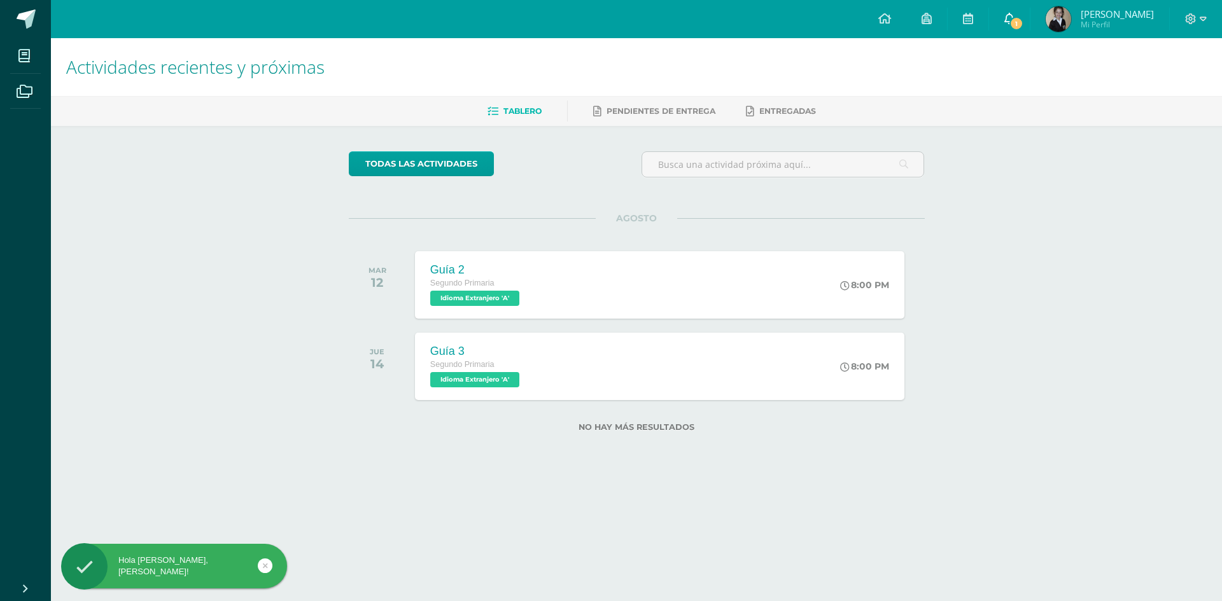
click at [1029, 16] on link "1" at bounding box center [1009, 19] width 41 height 38
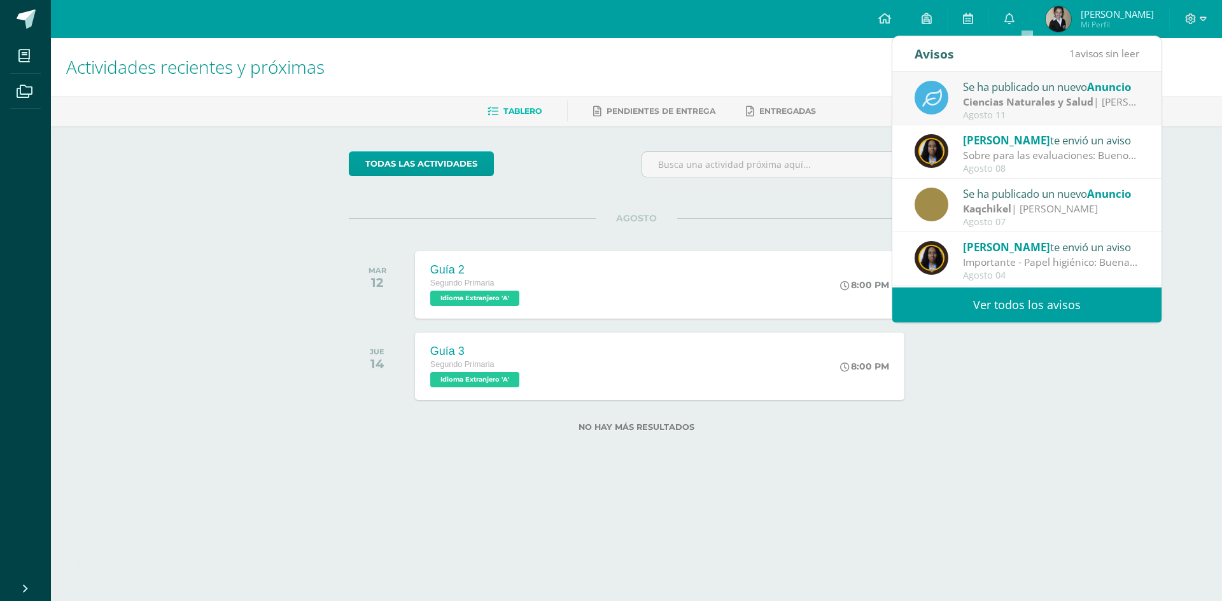
click at [992, 102] on strong "Ciencias Naturales y Salud" at bounding box center [1028, 102] width 130 height 14
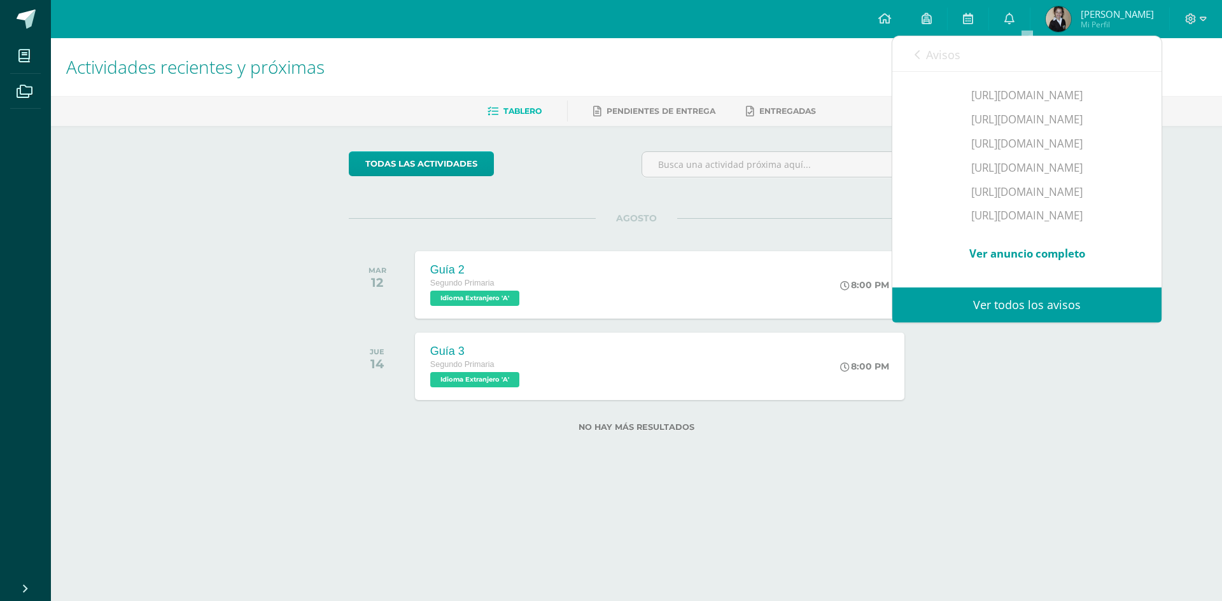
scroll to position [349, 0]
click at [1026, 305] on link "Ver todos los avisos" at bounding box center [1026, 305] width 269 height 35
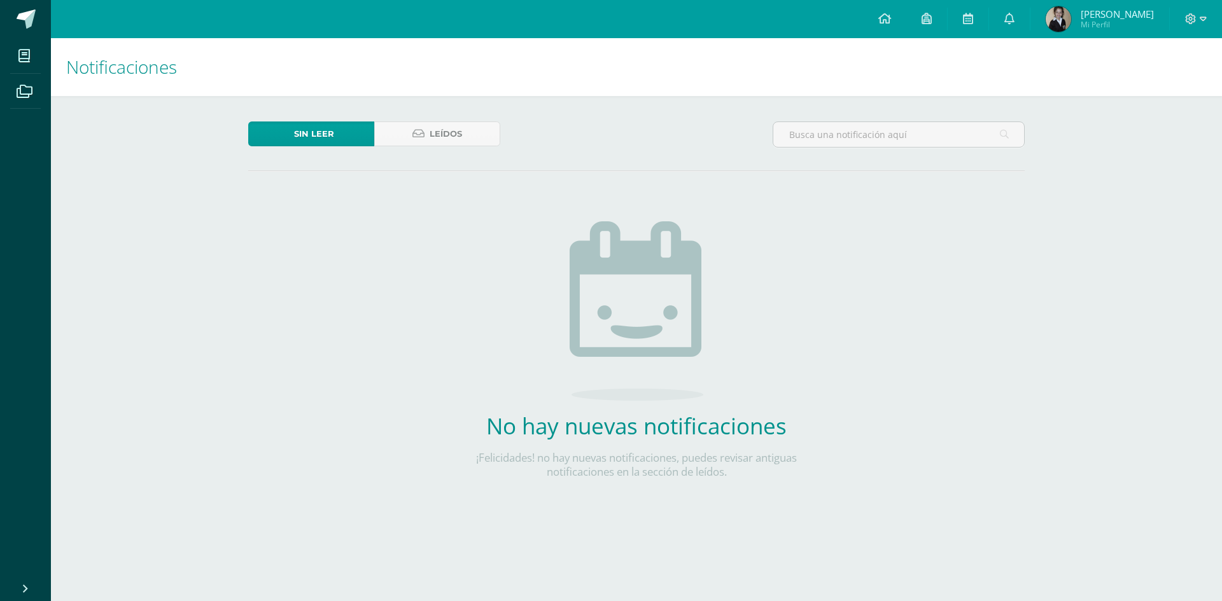
click at [1026, 305] on div "Sin leer Leídos No hay nuevas notificaciones ¡Felicidades! no hay nuevas notifi…" at bounding box center [636, 320] width 827 height 449
click at [436, 126] on span "Leídos" at bounding box center [445, 134] width 32 height 24
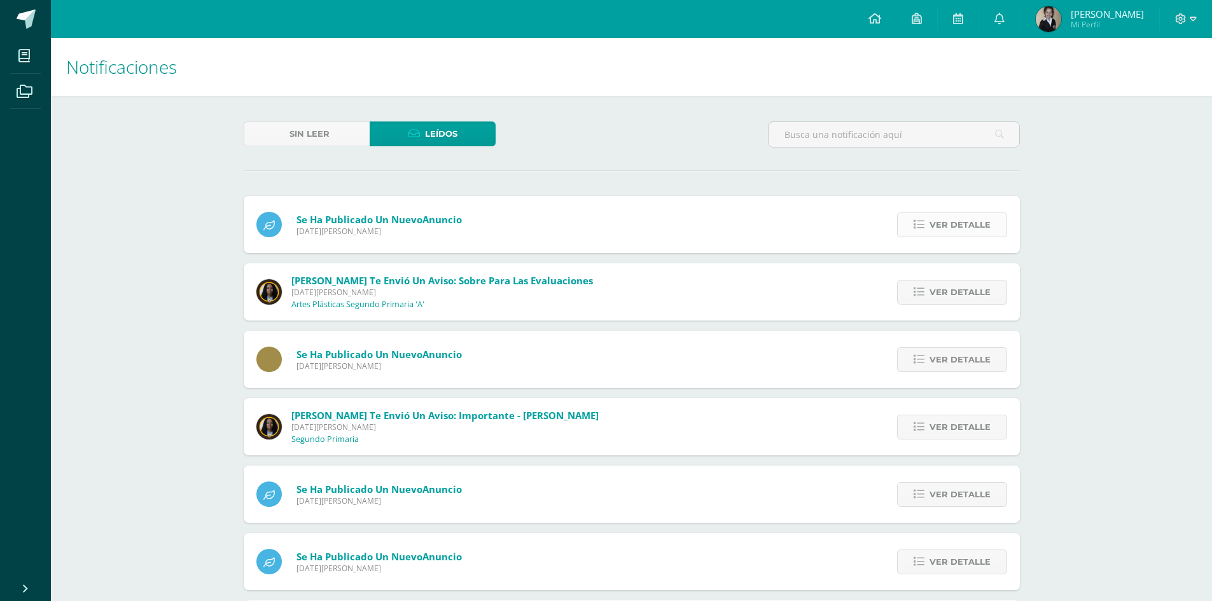
click at [979, 224] on span "Ver detalle" at bounding box center [960, 225] width 61 height 24
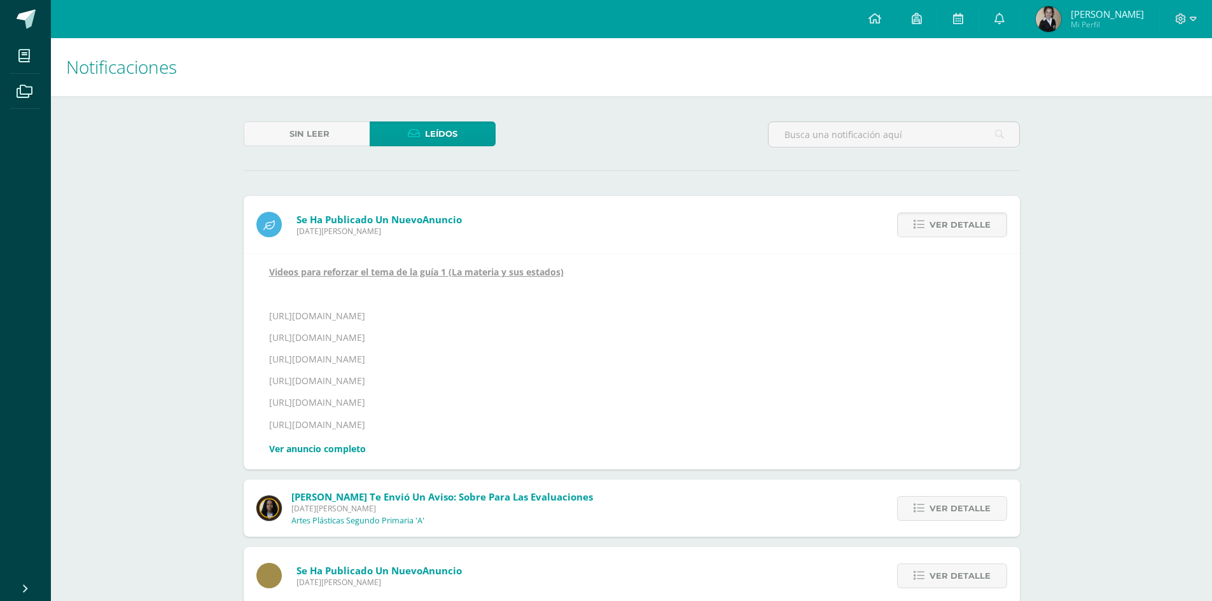
drag, startPoint x: 269, startPoint y: 268, endPoint x: 466, endPoint y: 421, distance: 249.8
click at [475, 421] on div "Videos para reforzar el tema de la guía 1 (La materia y sus estados) https://ww…" at bounding box center [631, 362] width 725 height 190
copy div "Videos para reforzar el tema de la guía 1 (La materia y sus estados) https://ww…"
click at [1192, 165] on div "Notificaciones Sin leer Leídos Se ha publicado un nuevo Anuncio Lunes 11 de Ago…" at bounding box center [631, 591] width 1161 height 1106
click at [881, 18] on icon at bounding box center [874, 18] width 13 height 11
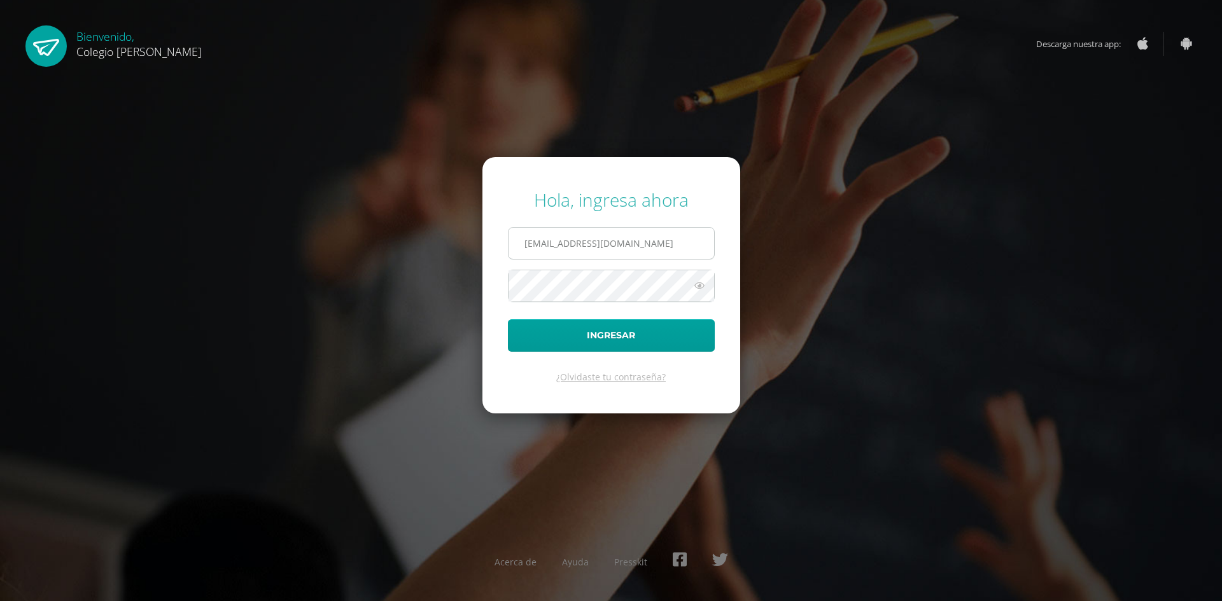
click at [520, 240] on input "COS00857@osoriosandoval.edu.gt" at bounding box center [610, 243] width 205 height 31
type input "COS00037@osoriosandoval.edu.gt"
click at [628, 327] on button "Ingresar" at bounding box center [611, 335] width 207 height 32
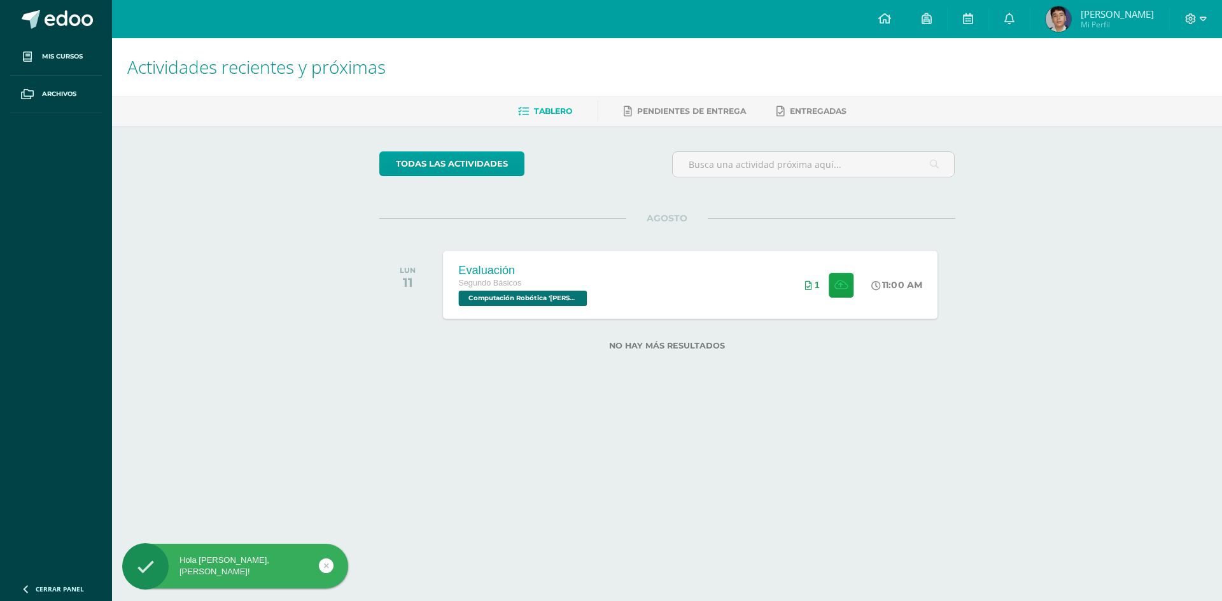
click at [529, 296] on span "Computación Robótica '[PERSON_NAME]'" at bounding box center [522, 298] width 129 height 15
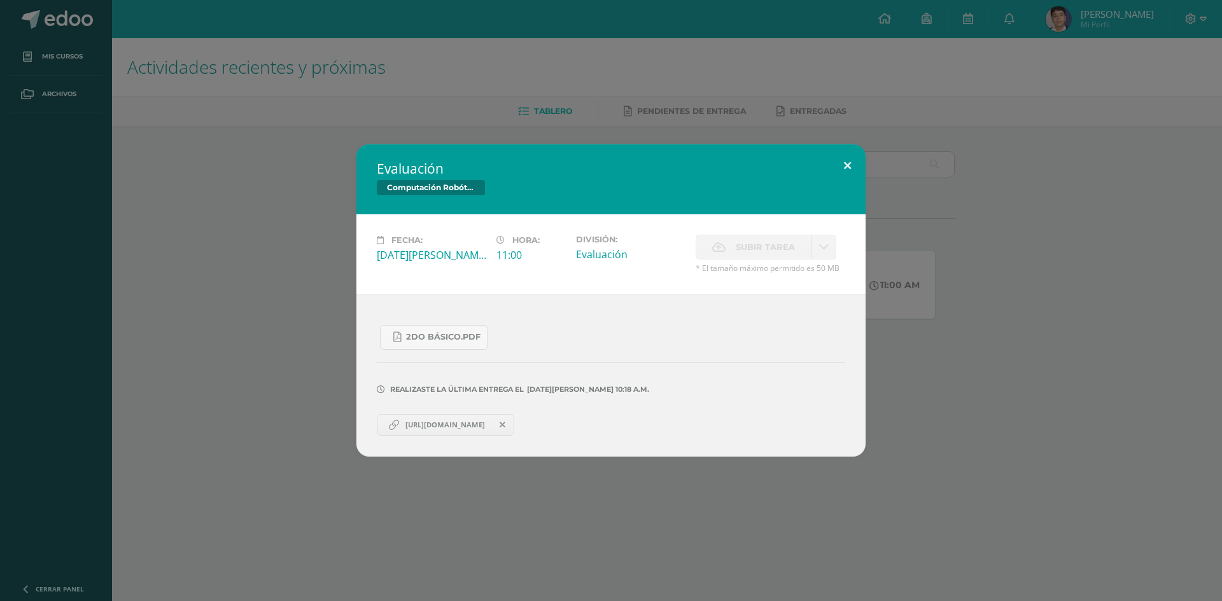
click at [846, 165] on button at bounding box center [847, 165] width 36 height 43
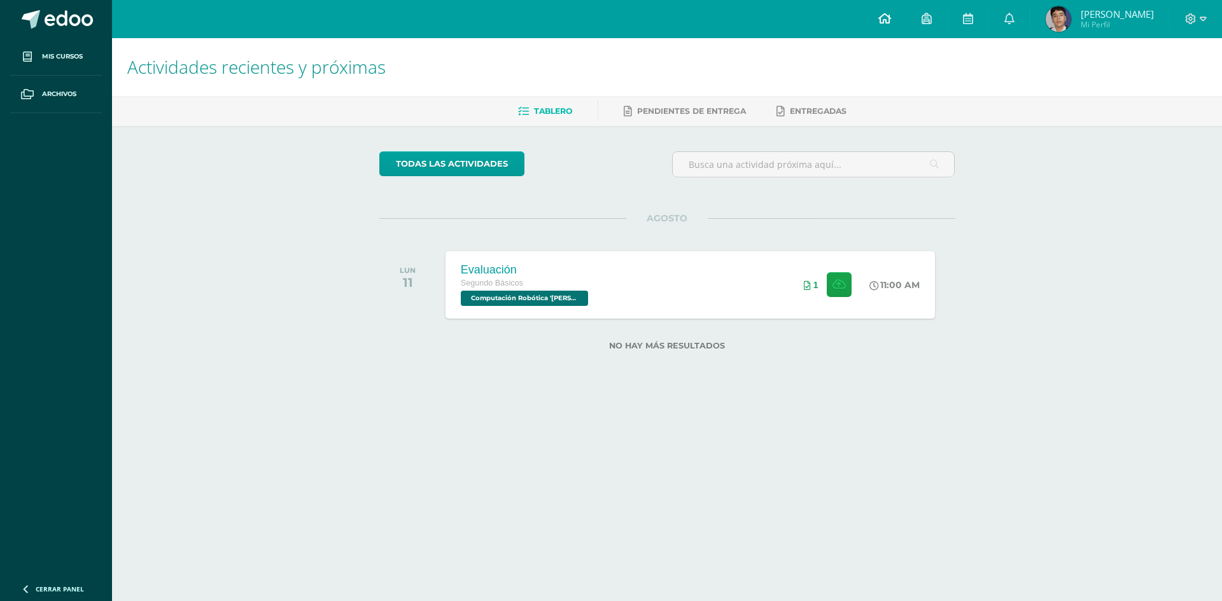
click at [891, 22] on icon at bounding box center [884, 18] width 13 height 11
click at [1201, 18] on icon at bounding box center [1202, 18] width 7 height 11
click at [562, 302] on span "Computación Robótica 'Newton'" at bounding box center [522, 298] width 129 height 15
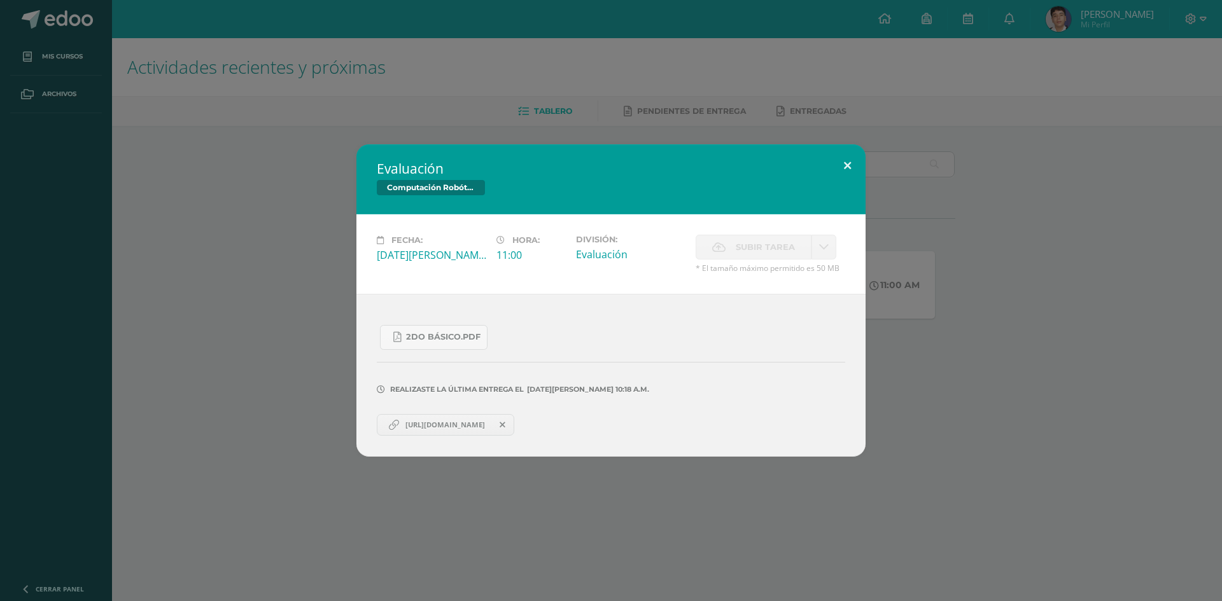
click at [845, 169] on button at bounding box center [847, 165] width 36 height 43
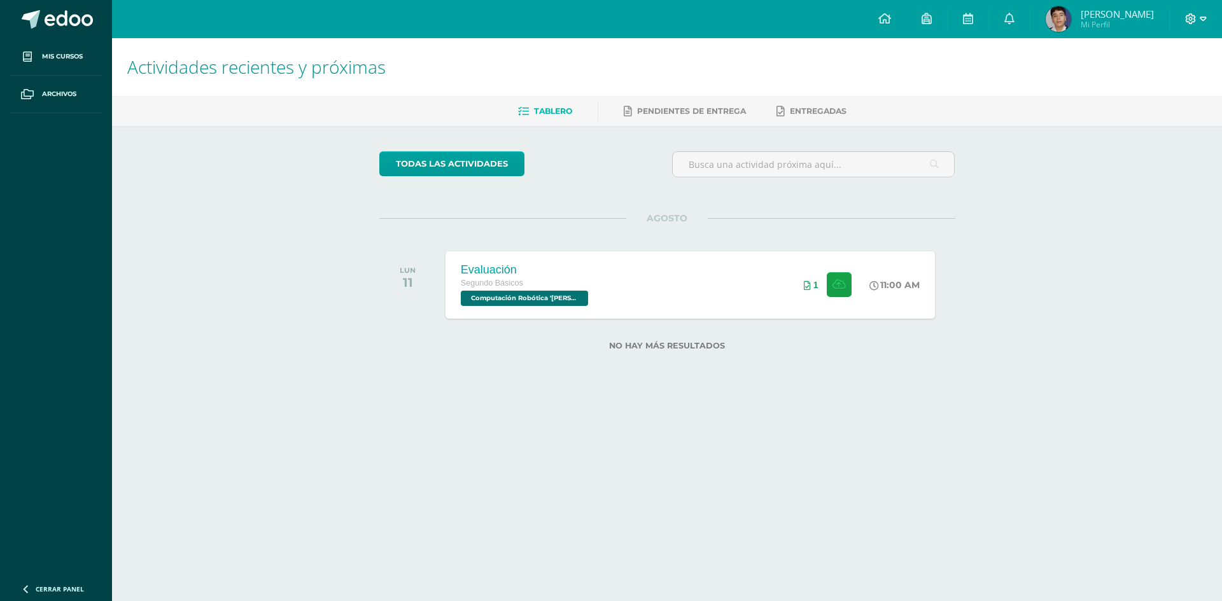
click at [1202, 22] on icon at bounding box center [1202, 18] width 7 height 11
click at [1158, 81] on span "Cerrar sesión" at bounding box center [1162, 86] width 57 height 12
